Goal: Information Seeking & Learning: Learn about a topic

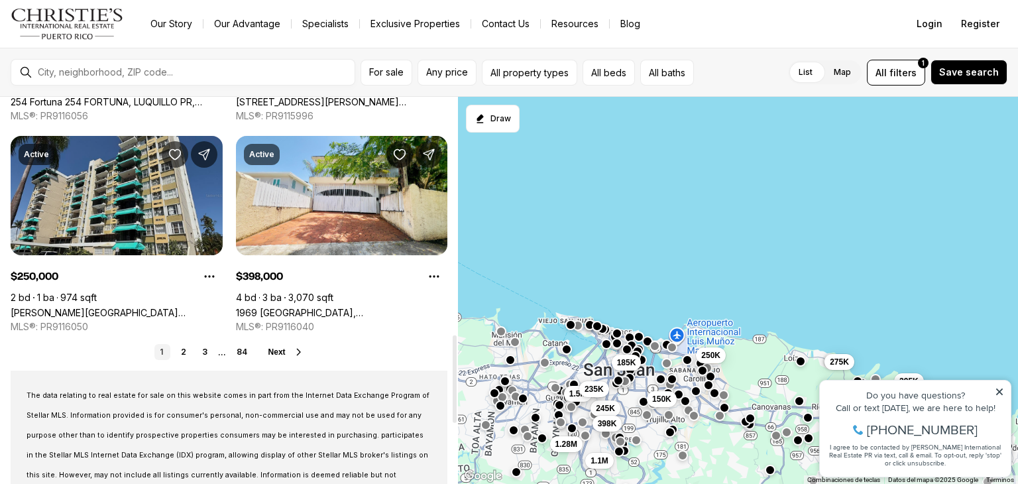
scroll to position [1049, 0]
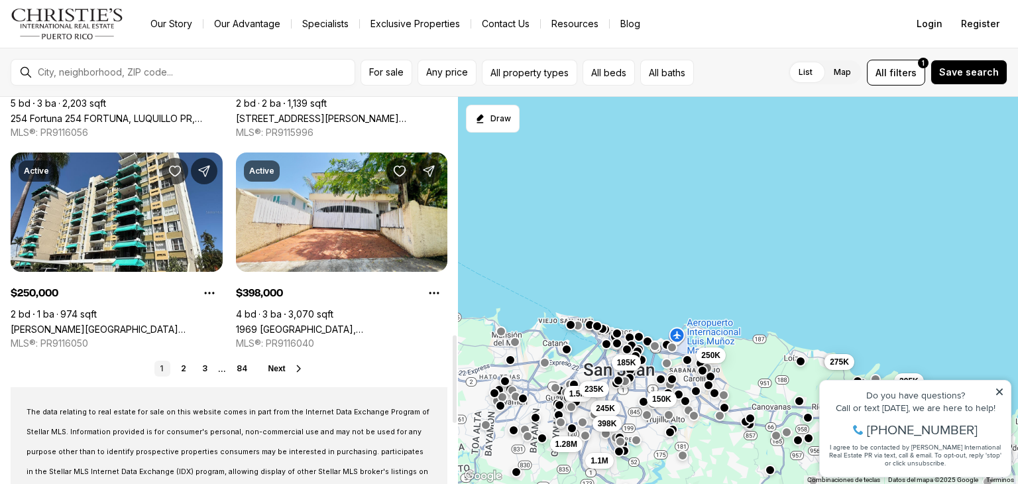
click at [184, 369] on link "2" at bounding box center [184, 368] width 16 height 16
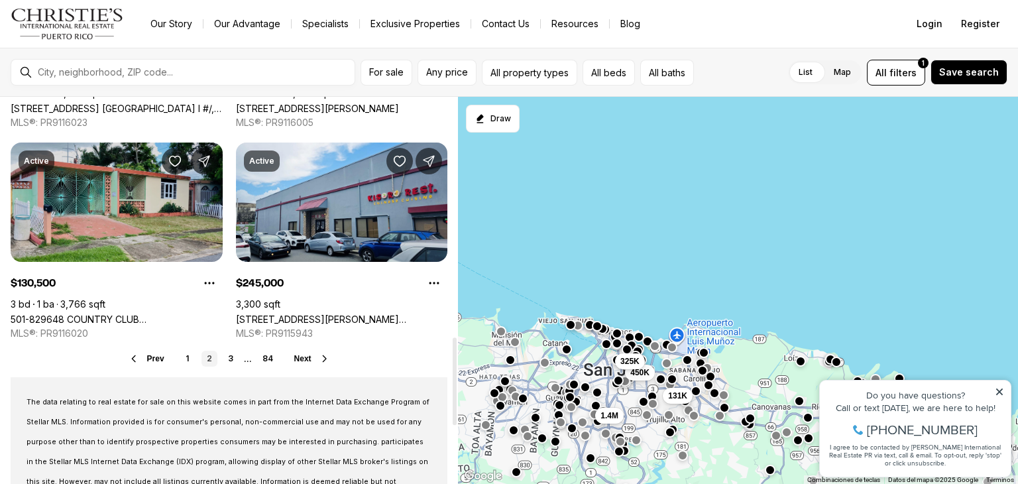
scroll to position [1060, 0]
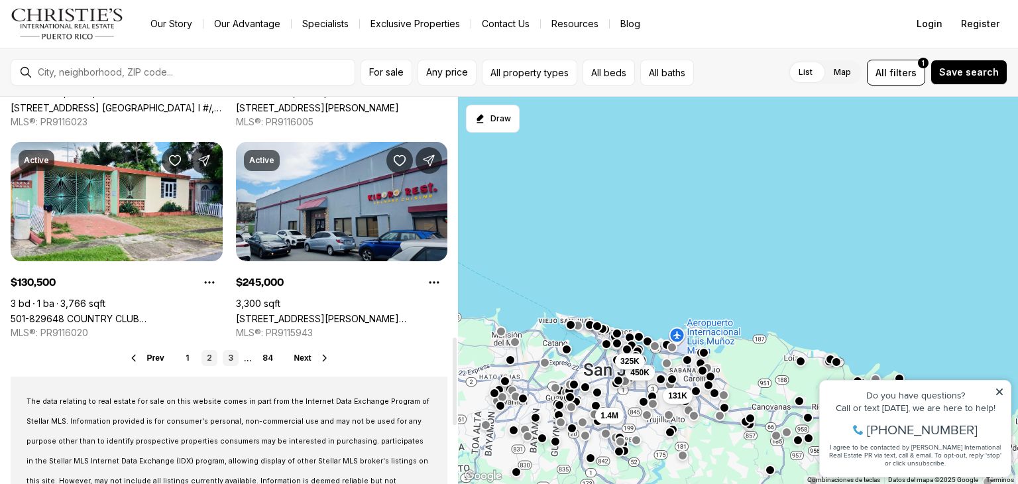
click at [227, 356] on link "3" at bounding box center [231, 358] width 16 height 16
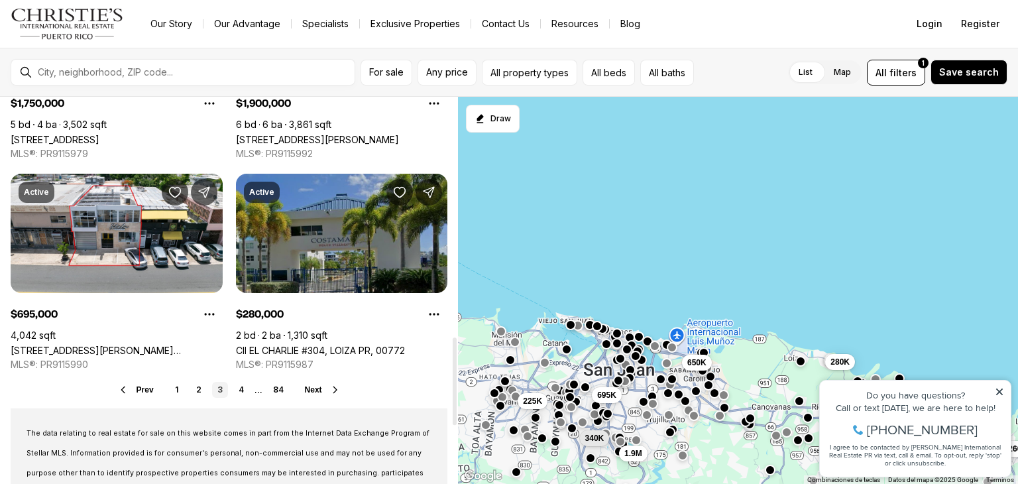
scroll to position [1060, 0]
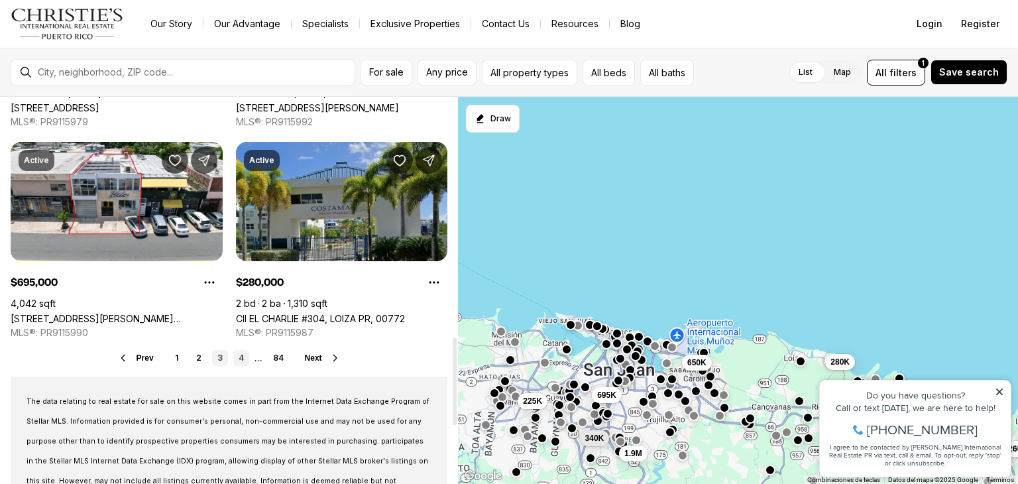
click at [244, 356] on link "4" at bounding box center [241, 358] width 16 height 16
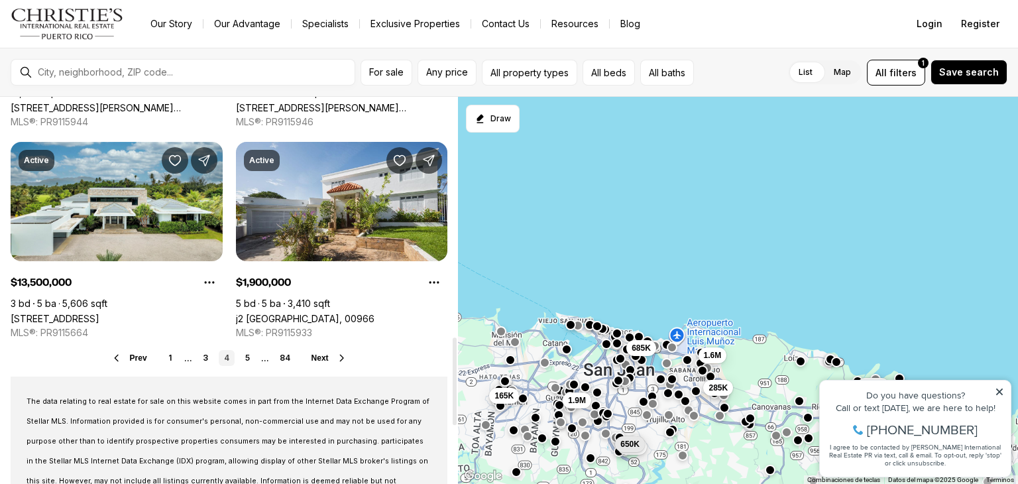
scroll to position [1126, 0]
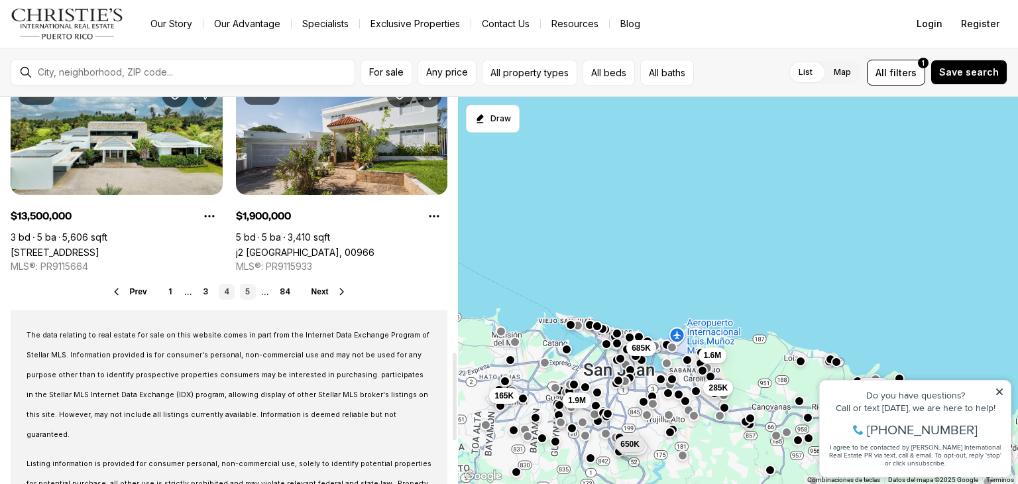
click at [249, 292] on link "5" at bounding box center [248, 292] width 16 height 16
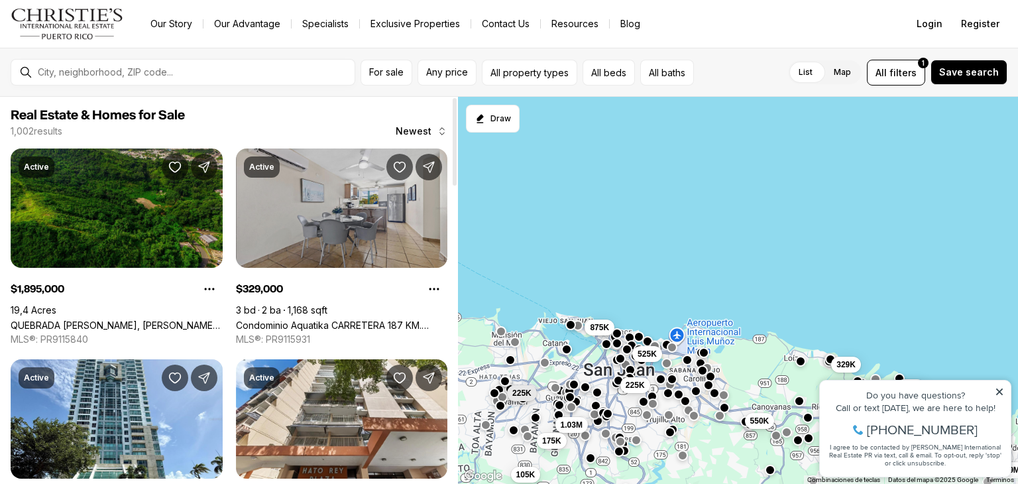
click at [347, 319] on link "Condominio Aquatika CARRETERA 187 KM. [STREET_ADDRESS]" at bounding box center [342, 324] width 212 height 11
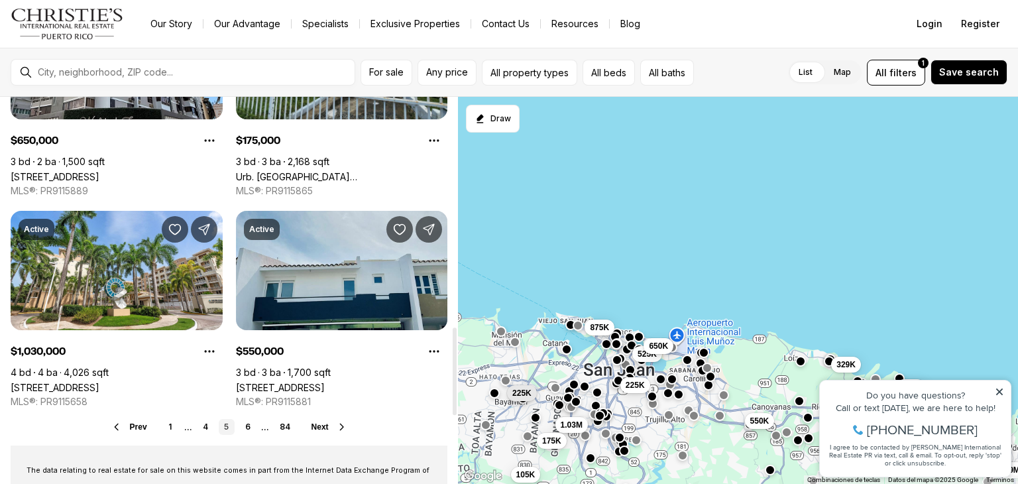
scroll to position [1060, 0]
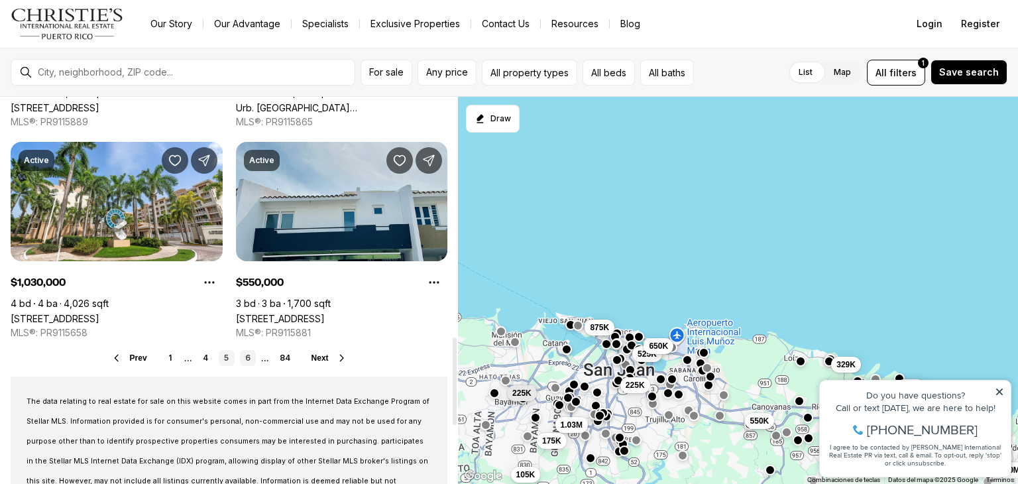
click at [248, 358] on link "6" at bounding box center [248, 358] width 16 height 16
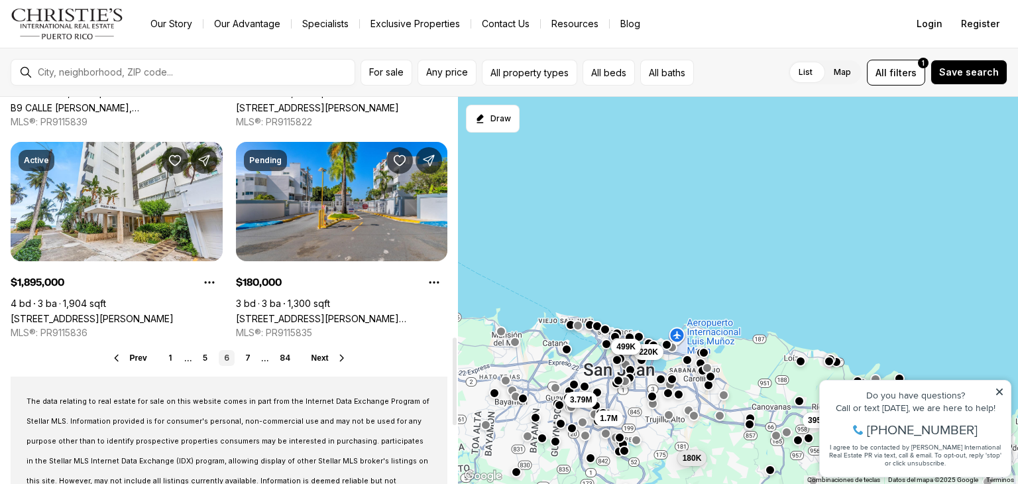
scroll to position [1126, 0]
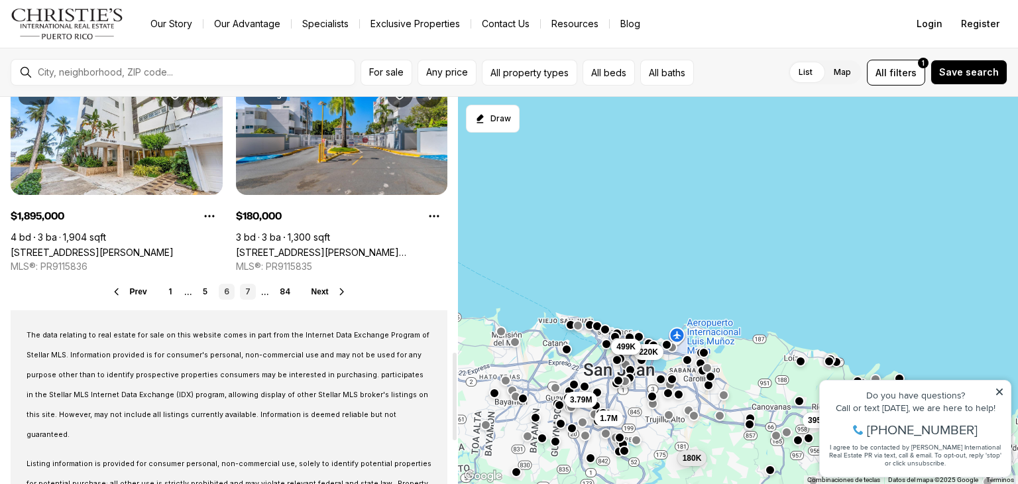
click at [246, 291] on link "7" at bounding box center [248, 292] width 16 height 16
